Goal: Complete application form

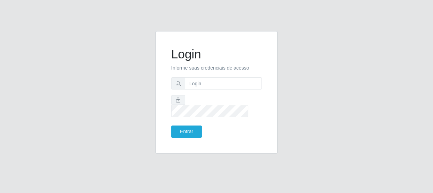
type input "[EMAIL_ADDRESS][DOMAIN_NAME]"
click at [192, 125] on button "Entrar" at bounding box center [186, 131] width 31 height 12
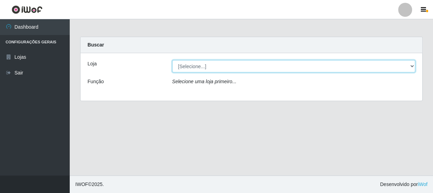
click at [412, 67] on select "[Selecione...] Hiper Queiroz - [GEOGRAPHIC_DATA]" at bounding box center [293, 66] width 243 height 12
select select "513"
click at [172, 60] on select "[Selecione...] Hiper Queiroz - [GEOGRAPHIC_DATA]" at bounding box center [293, 66] width 243 height 12
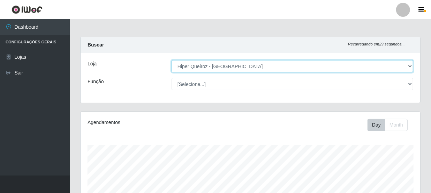
scroll to position [145, 340]
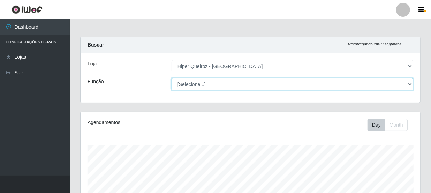
click at [412, 85] on select "[Selecione...] Embalador Embalador + Embalador ++ Operador de Caixa Operador de…" at bounding box center [293, 84] width 242 height 12
click at [172, 78] on select "[Selecione...] Embalador Embalador + Embalador ++ Operador de Caixa Operador de…" at bounding box center [293, 84] width 242 height 12
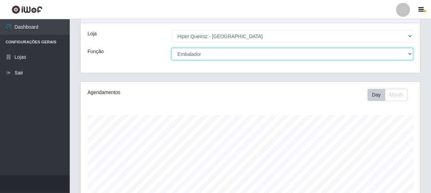
scroll to position [0, 0]
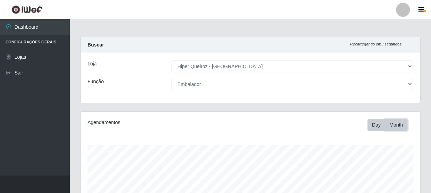
click at [397, 125] on button "Month" at bounding box center [396, 125] width 23 height 12
click at [374, 123] on button "Day" at bounding box center [377, 125] width 18 height 12
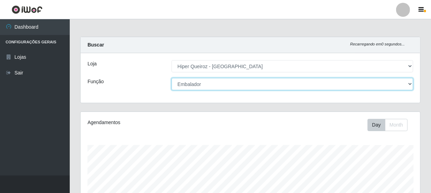
click at [411, 82] on select "[Selecione...] Embalador Embalador + Embalador ++ Operador de Caixa Operador de…" at bounding box center [293, 84] width 242 height 12
click at [172, 78] on select "[Selecione...] Embalador Embalador + Embalador ++ Operador de Caixa Operador de…" at bounding box center [293, 84] width 242 height 12
click at [410, 83] on select "[Selecione...] Embalador Embalador + Embalador ++ Operador de Caixa Operador de…" at bounding box center [293, 84] width 242 height 12
click at [172, 78] on select "[Selecione...] Embalador Embalador + Embalador ++ Operador de Caixa Operador de…" at bounding box center [293, 84] width 242 height 12
click at [411, 84] on select "[Selecione...] Embalador Embalador + Embalador ++ Operador de Caixa Operador de…" at bounding box center [293, 84] width 242 height 12
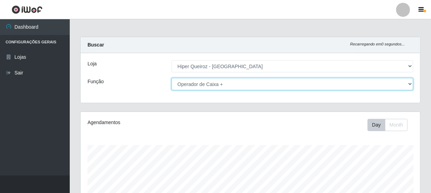
click at [172, 78] on select "[Selecione...] Embalador Embalador + Embalador ++ Operador de Caixa Operador de…" at bounding box center [293, 84] width 242 height 12
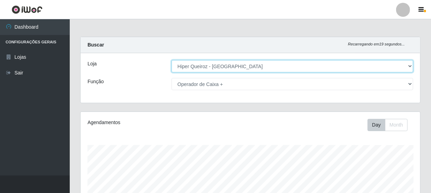
click at [410, 64] on select "[Selecione...] Hiper Queiroz - [GEOGRAPHIC_DATA]" at bounding box center [293, 66] width 242 height 12
click at [172, 60] on select "[Selecione...] Hiper Queiroz - [GEOGRAPHIC_DATA]" at bounding box center [293, 66] width 242 height 12
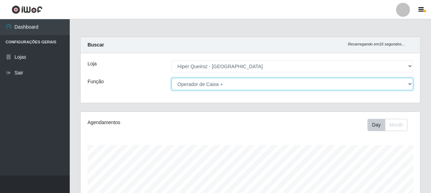
click at [411, 83] on select "[Selecione...] Embalador Embalador + Embalador ++ Operador de Caixa Operador de…" at bounding box center [293, 84] width 242 height 12
select select "1"
click at [172, 78] on select "[Selecione...] Embalador Embalador + Embalador ++ Operador de Caixa Operador de…" at bounding box center [293, 84] width 242 height 12
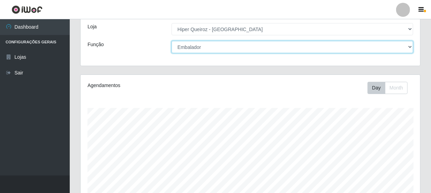
scroll to position [19, 0]
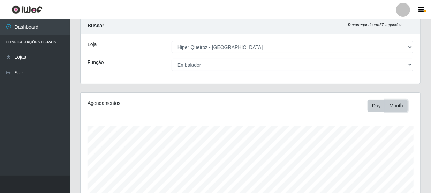
click at [396, 102] on button "Month" at bounding box center [396, 105] width 23 height 12
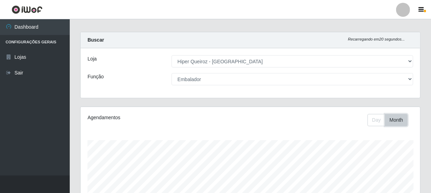
scroll to position [0, 0]
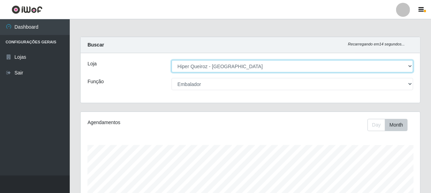
click at [411, 66] on select "[Selecione...] Hiper Queiroz - [GEOGRAPHIC_DATA]" at bounding box center [293, 66] width 242 height 12
click at [172, 60] on select "[Selecione...] Hiper Queiroz - [GEOGRAPHIC_DATA]" at bounding box center [293, 66] width 242 height 12
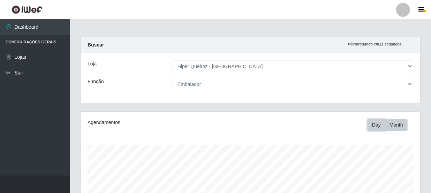
click at [372, 123] on button "Day" at bounding box center [377, 125] width 18 height 12
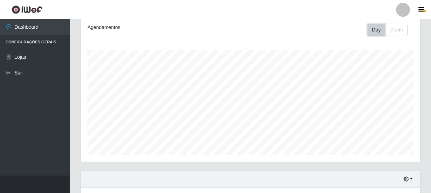
scroll to position [146, 0]
